Goal: Feedback & Contribution: Leave review/rating

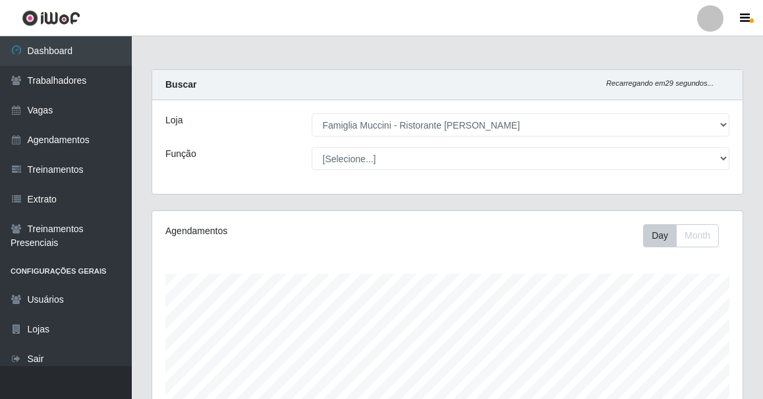
select select "267"
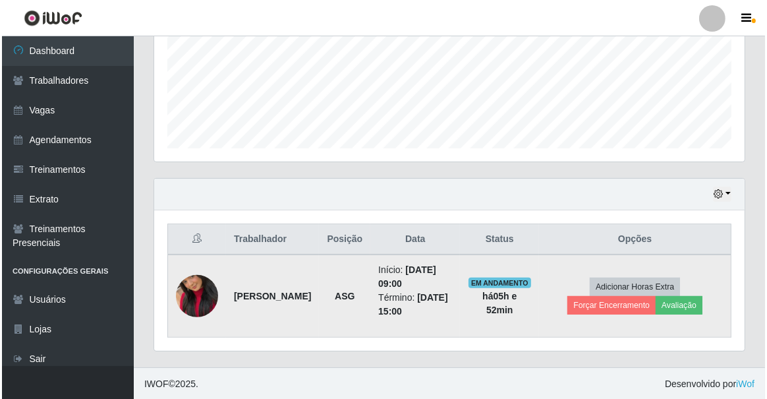
scroll to position [274, 591]
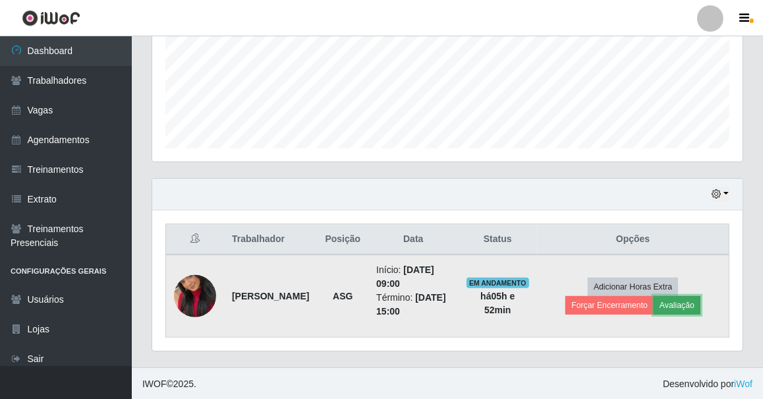
click at [684, 304] on button "Avaliação" at bounding box center [677, 305] width 47 height 18
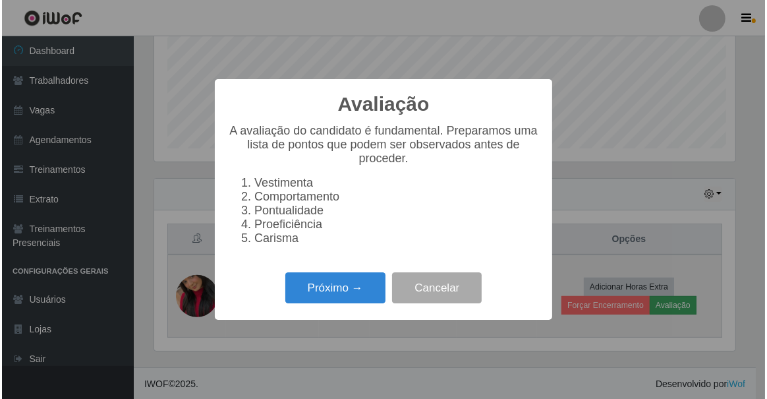
scroll to position [274, 585]
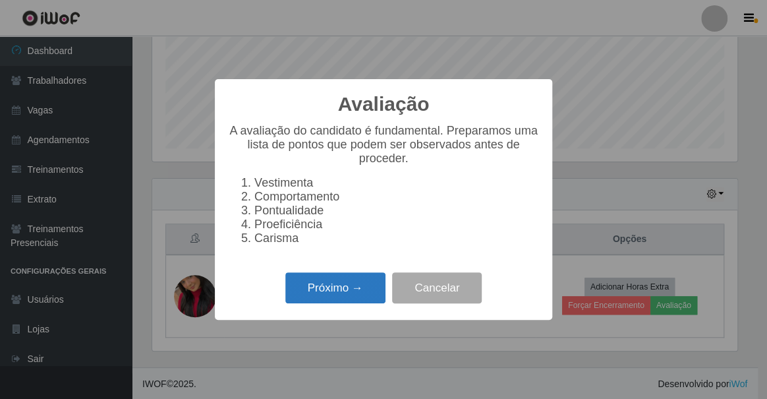
click at [341, 285] on button "Próximo →" at bounding box center [335, 287] width 100 height 31
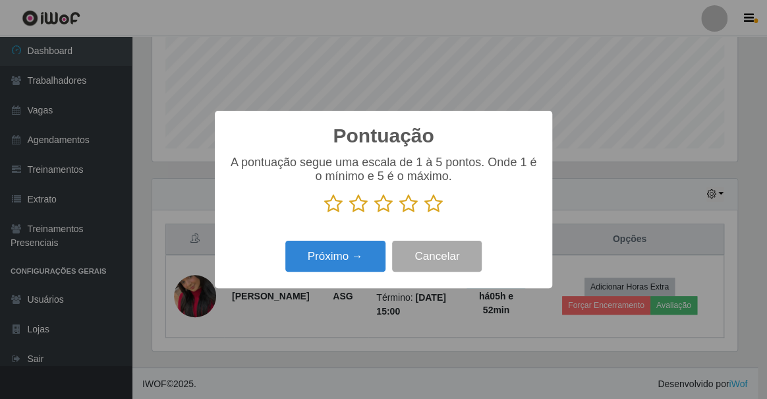
click at [434, 204] on icon at bounding box center [434, 204] width 18 height 20
click at [425, 214] on input "radio" at bounding box center [425, 214] width 0 height 0
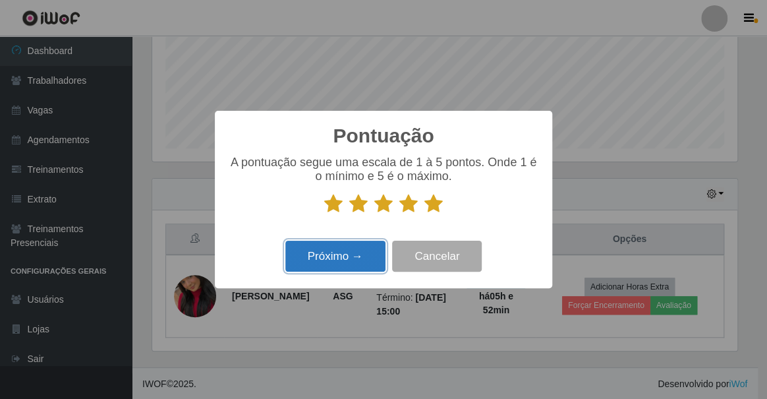
click at [357, 245] on button "Próximo →" at bounding box center [335, 256] width 100 height 31
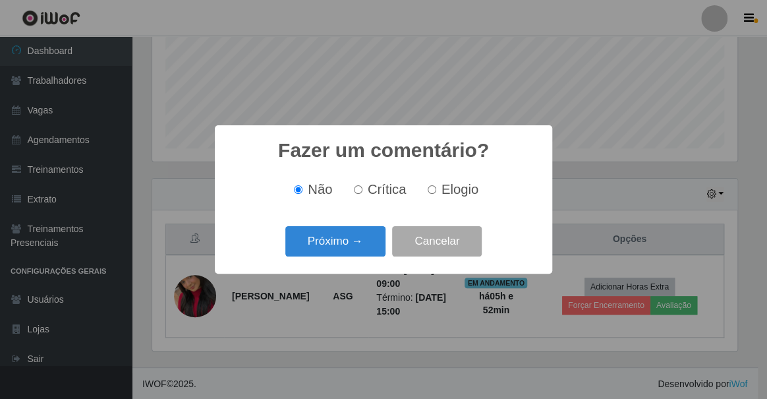
click at [428, 191] on input "Elogio" at bounding box center [432, 189] width 9 height 9
radio input "true"
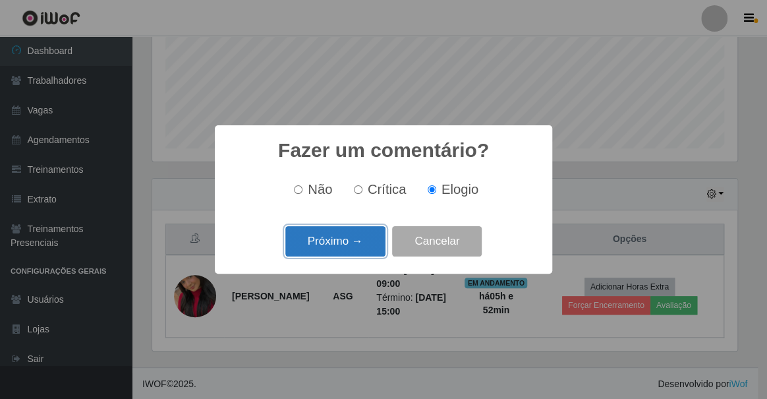
click at [348, 251] on button "Próximo →" at bounding box center [335, 241] width 100 height 31
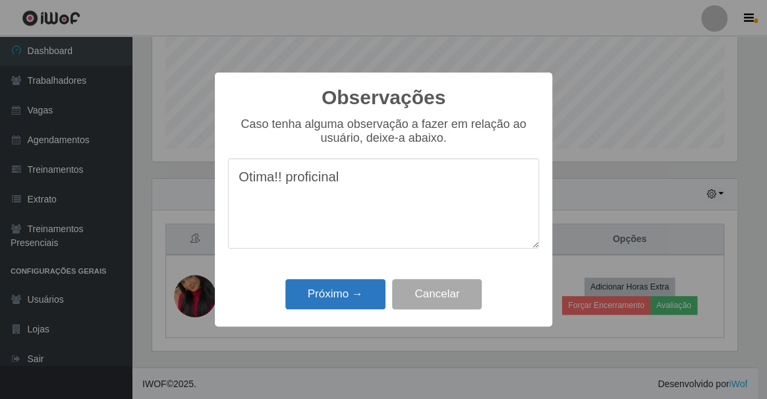
type textarea "Otima!! proficinal"
click at [367, 283] on button "Próximo →" at bounding box center [335, 294] width 100 height 31
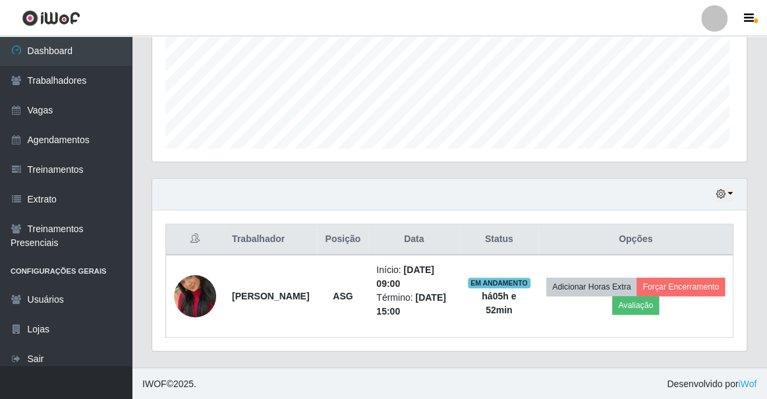
scroll to position [274, 591]
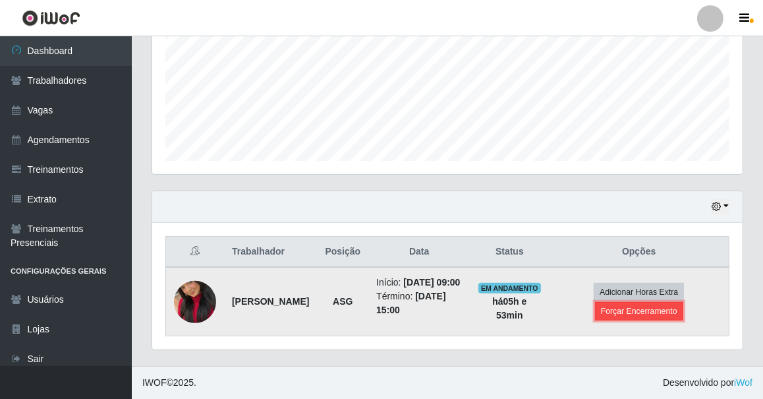
click at [653, 305] on button "Forçar Encerramento" at bounding box center [639, 311] width 88 height 18
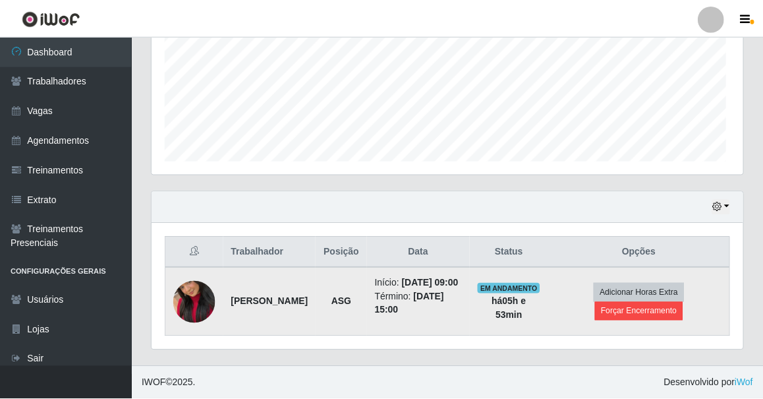
scroll to position [274, 585]
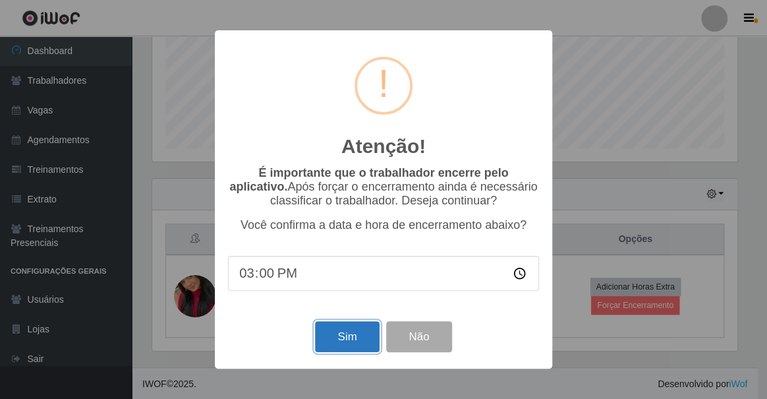
click at [334, 334] on button "Sim" at bounding box center [347, 336] width 64 height 31
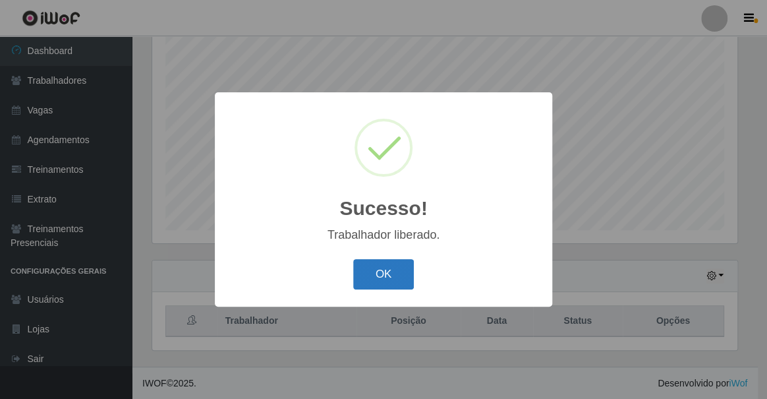
click at [397, 266] on button "OK" at bounding box center [383, 274] width 61 height 31
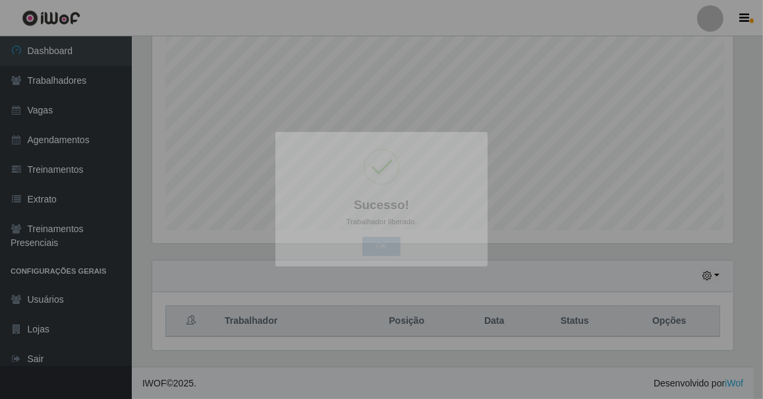
scroll to position [274, 591]
